Goal: Information Seeking & Learning: Learn about a topic

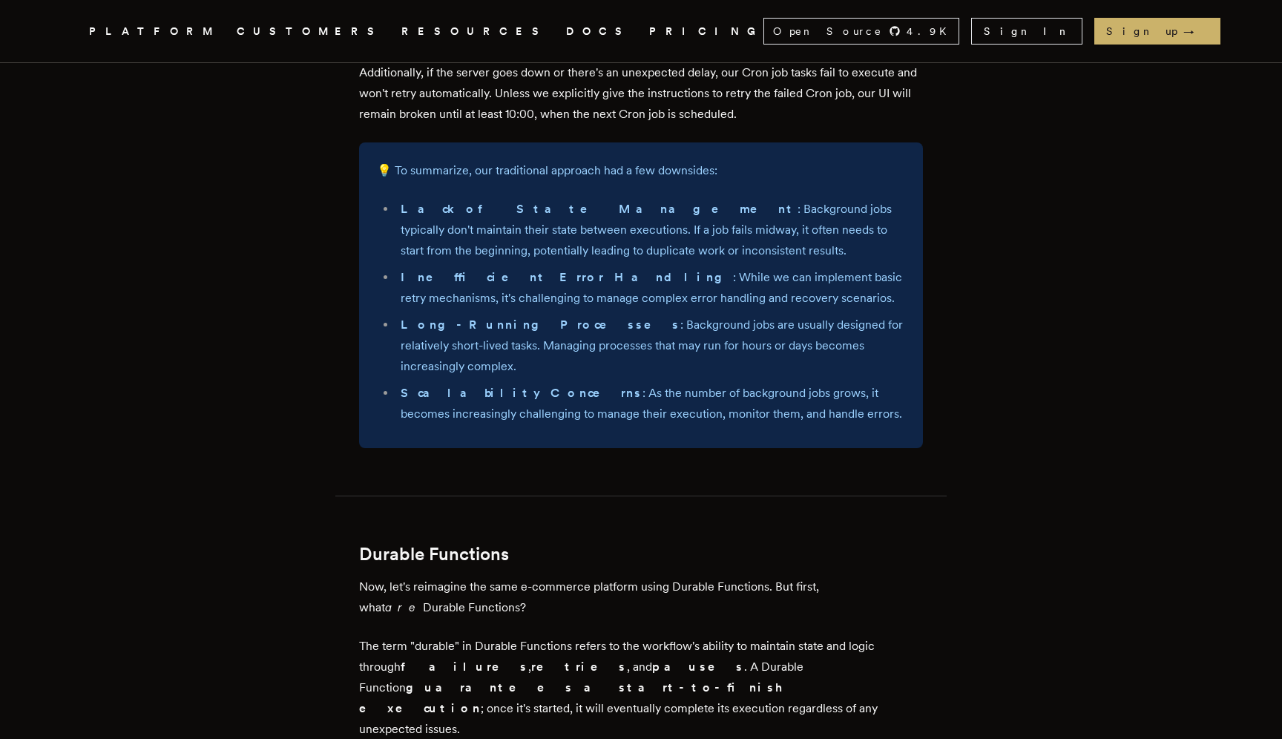
scroll to position [1515, 0]
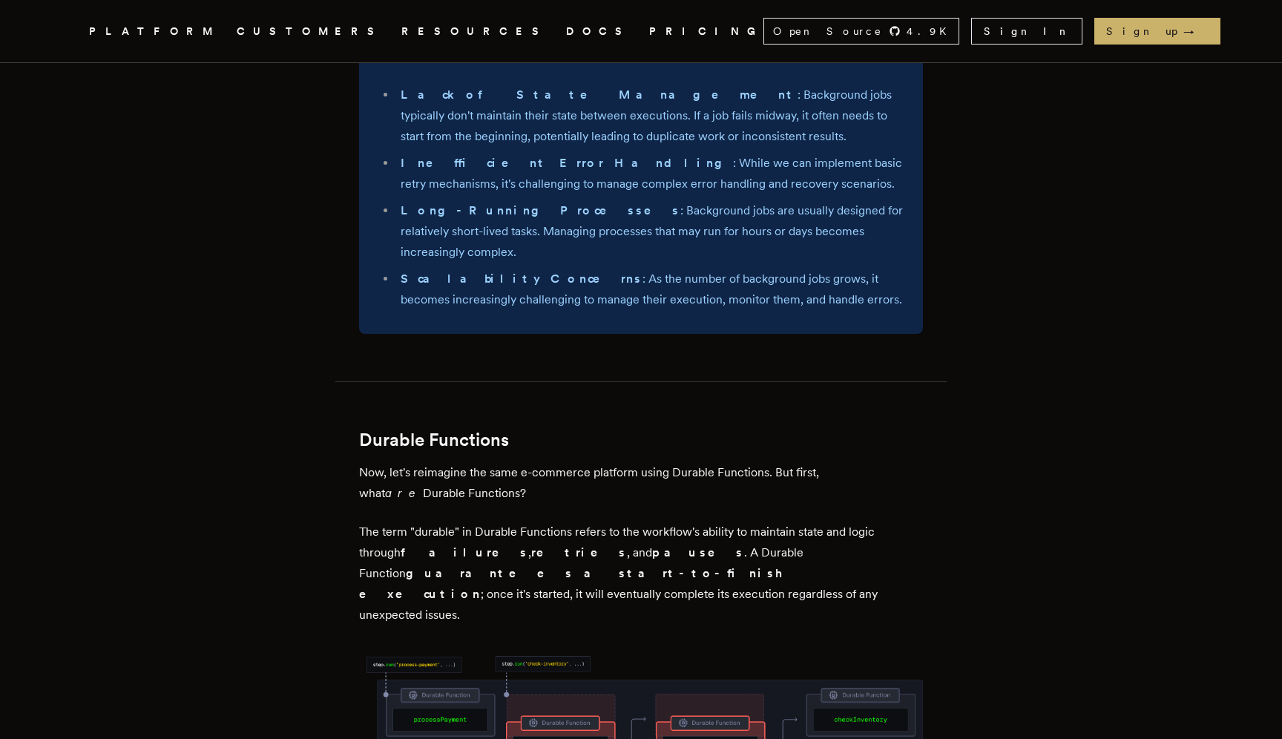
click at [76, 40] on link "Inngest .cls-1 { fill: #FAFAF9; }" at bounding box center [71, 31] width 9 height 27
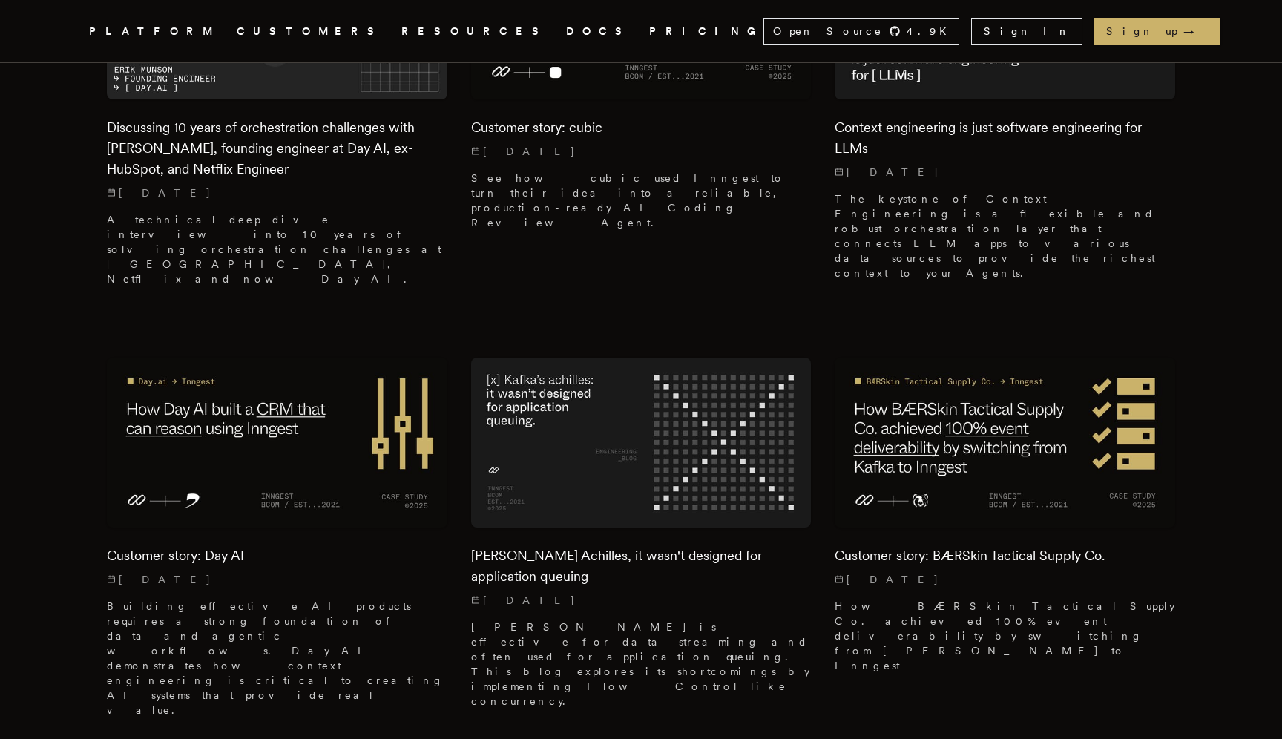
scroll to position [1641, 0]
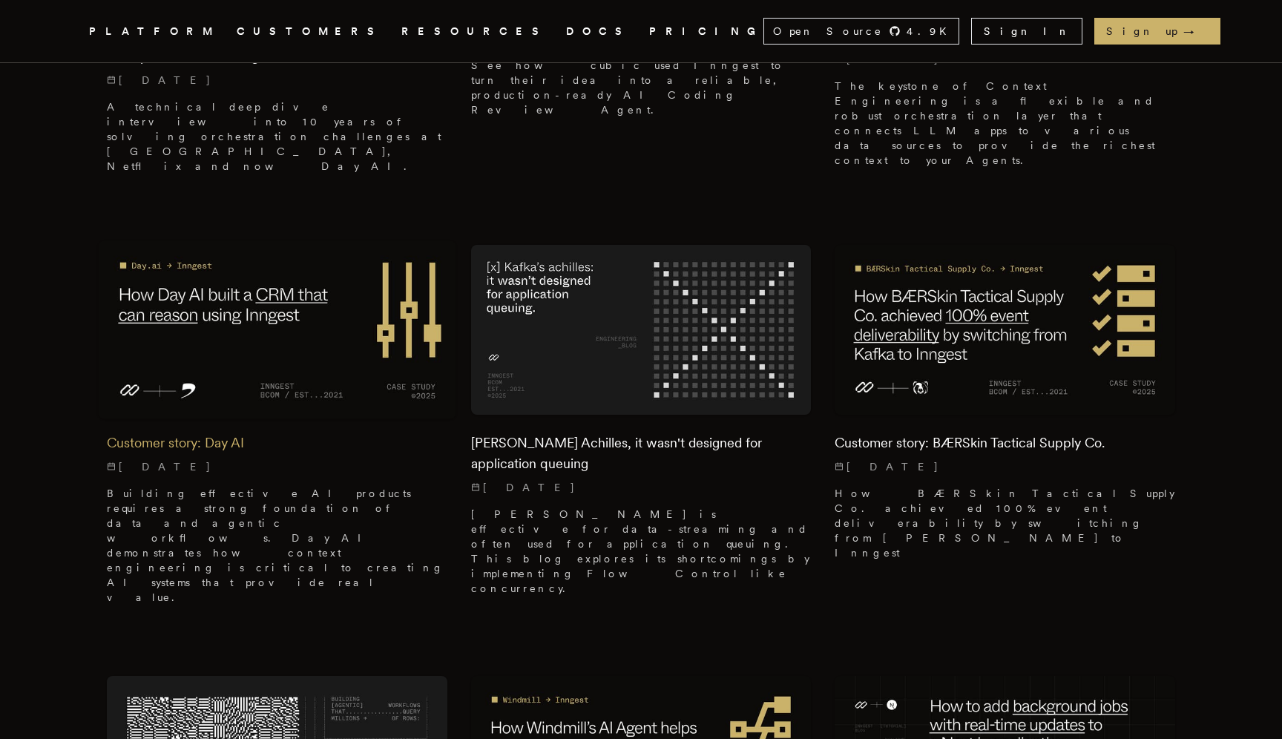
click at [243, 240] on img at bounding box center [277, 329] width 357 height 179
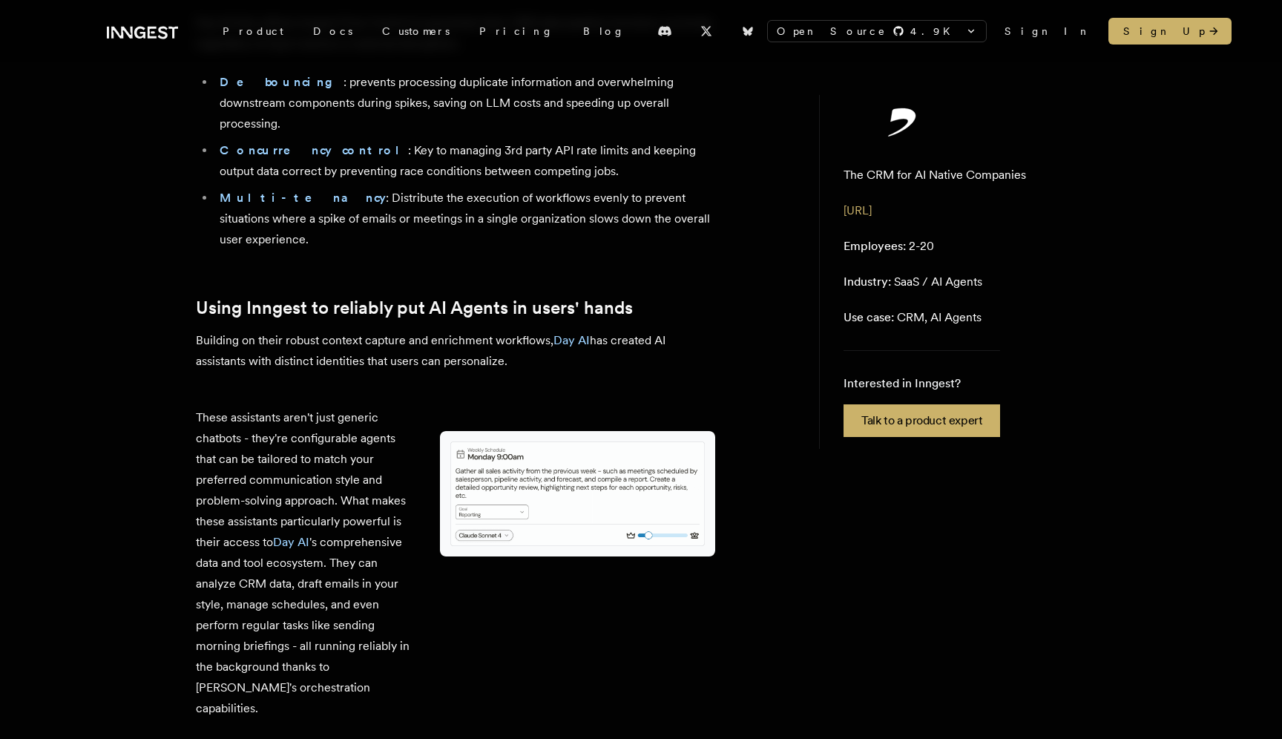
scroll to position [3683, 0]
